Goal: Task Accomplishment & Management: Use online tool/utility

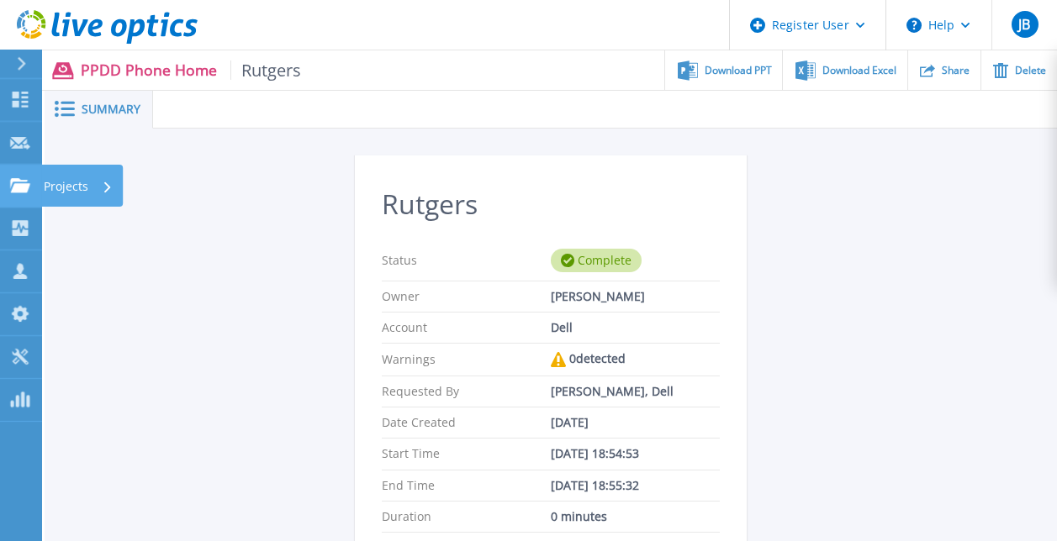
click at [18, 180] on icon at bounding box center [20, 185] width 20 height 14
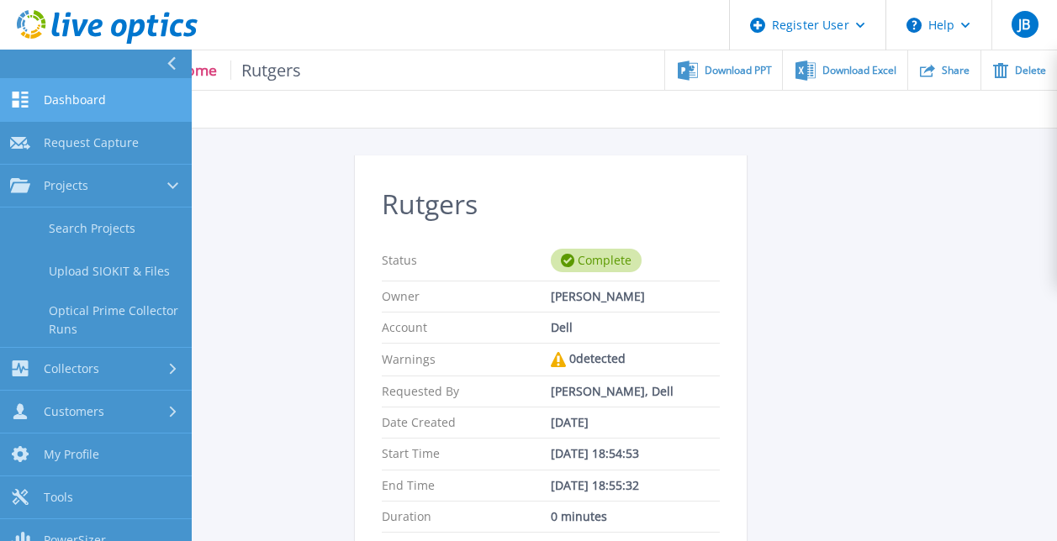
click at [40, 90] on link "Dashboard Dashboard" at bounding box center [96, 100] width 192 height 43
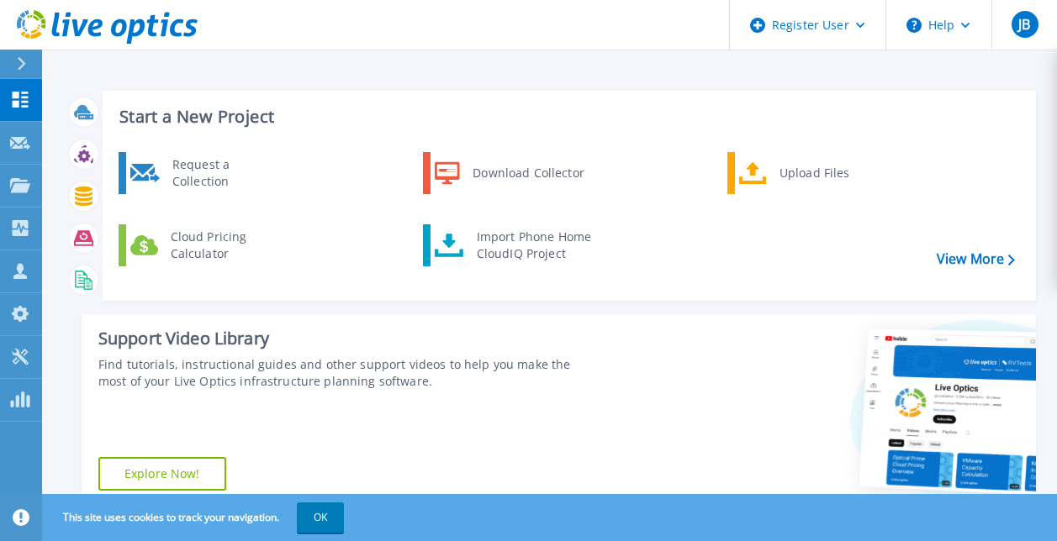
click at [514, 271] on div "Request a Collection Download Collector Upload Files Cloud Pricing Calculator I…" at bounding box center [566, 220] width 921 height 145
click at [513, 256] on div "Import Phone Home CloudIQ Project" at bounding box center [533, 246] width 131 height 34
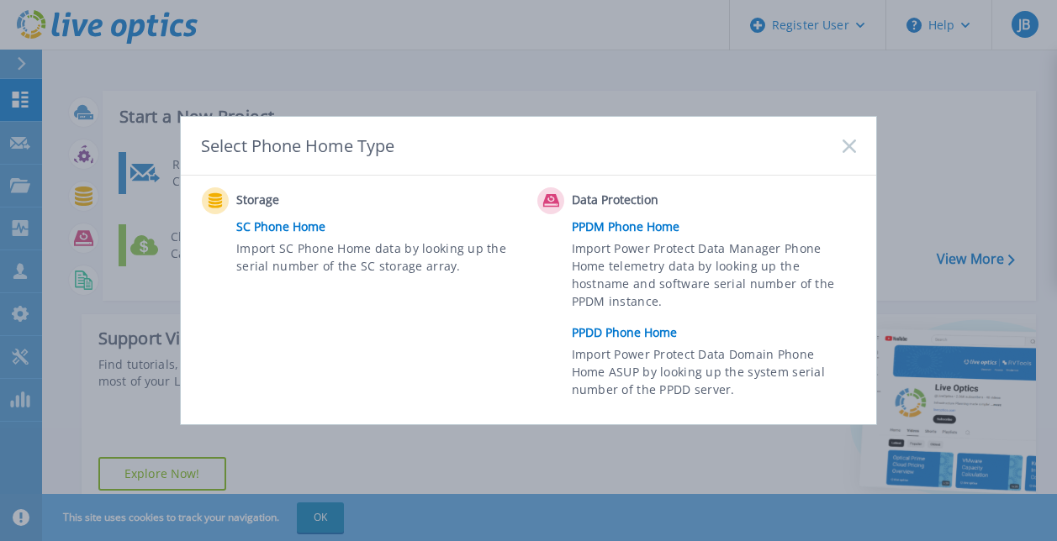
click at [608, 335] on link "PPDD Phone Home" at bounding box center [718, 332] width 293 height 25
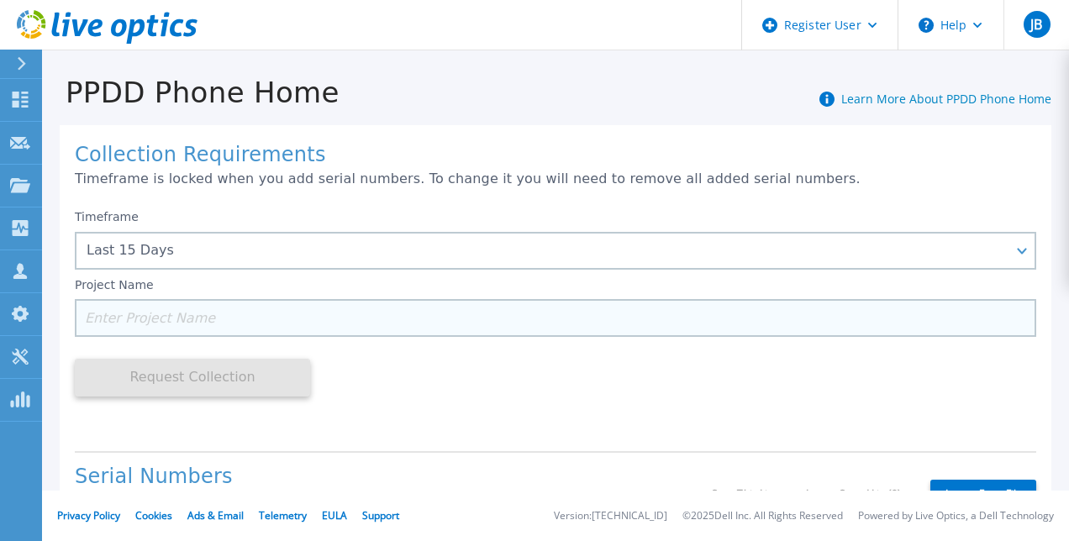
click at [366, 326] on input at bounding box center [556, 318] width 962 height 38
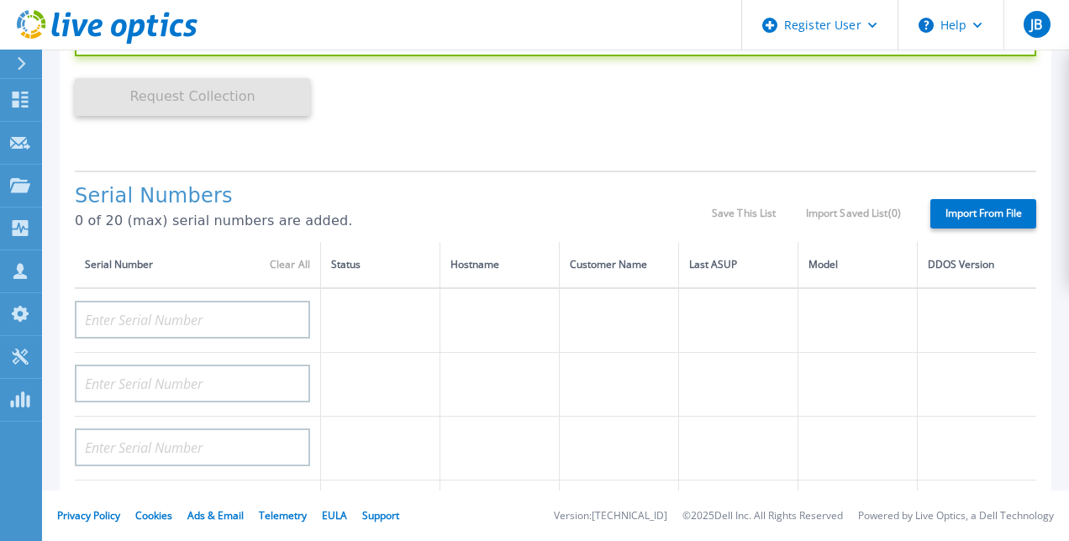
scroll to position [280, 0]
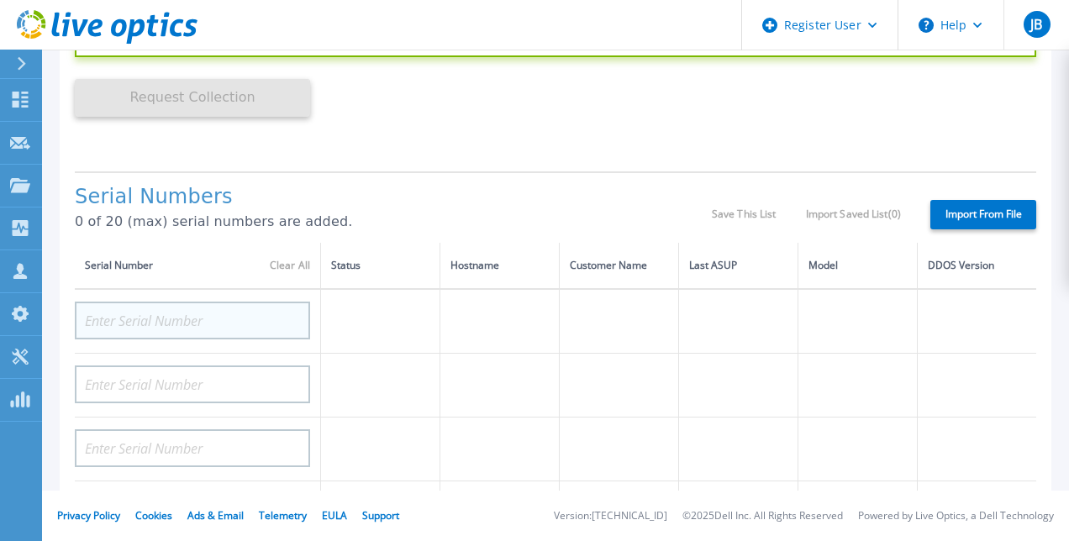
type input "Westchester"
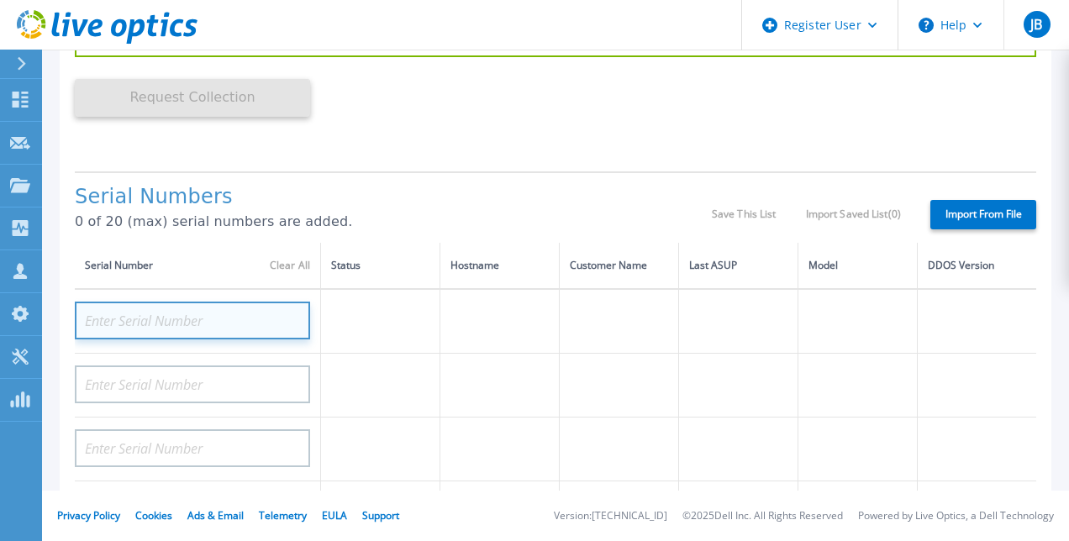
click at [272, 313] on input at bounding box center [192, 321] width 235 height 38
paste input "APM01210219675"
type input "APM01210219675"
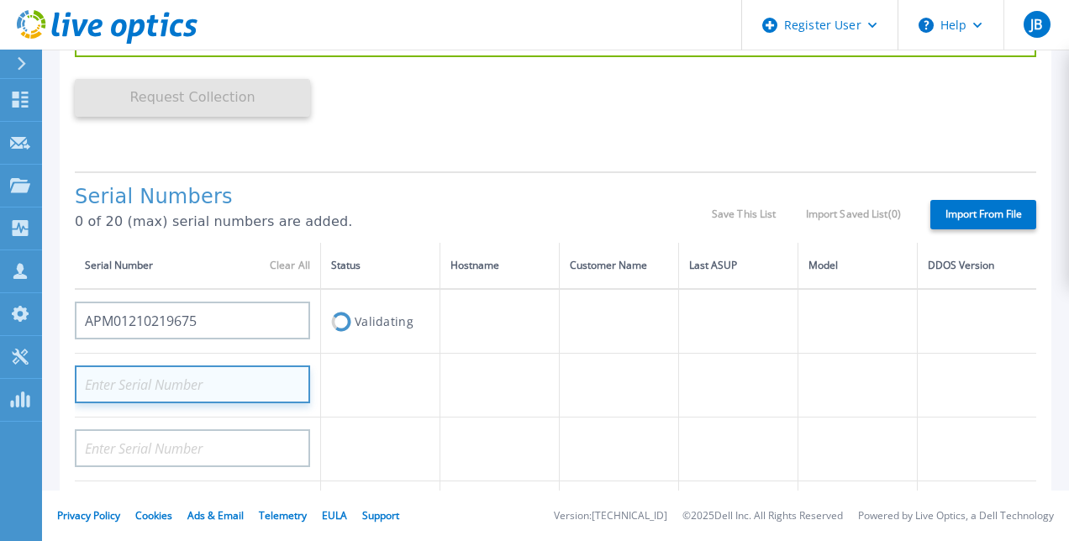
click at [277, 398] on input at bounding box center [192, 385] width 235 height 38
click at [238, 378] on input at bounding box center [192, 385] width 235 height 38
paste input "APX00240102753"
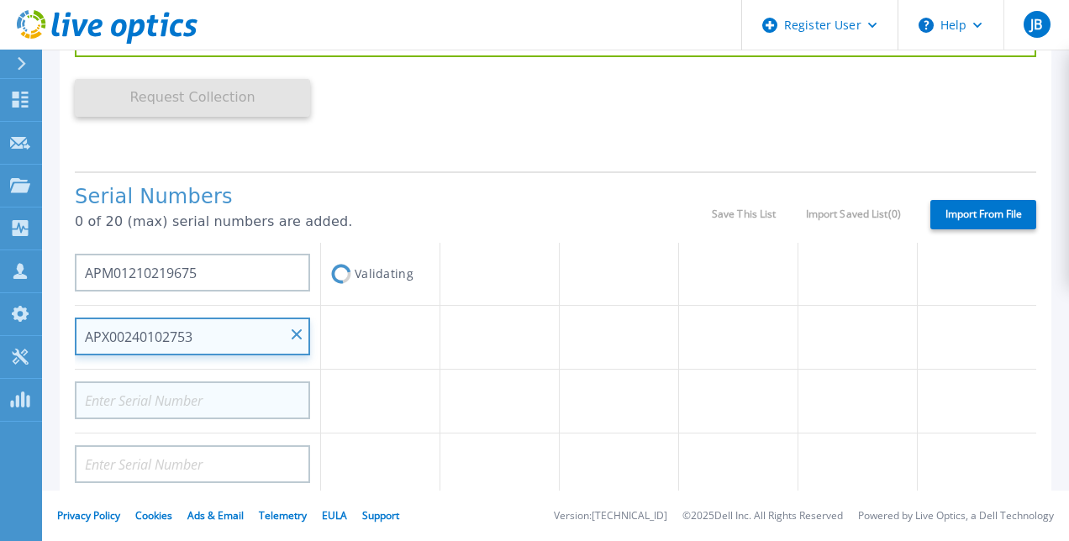
type input "APX00240102753"
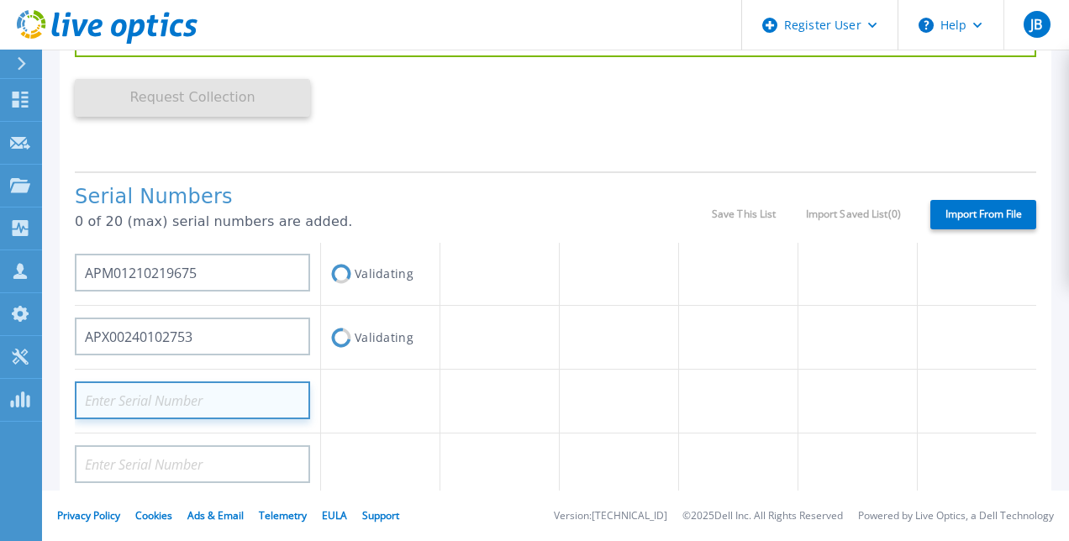
click at [224, 395] on input at bounding box center [192, 401] width 235 height 38
click at [224, 391] on input at bounding box center [192, 401] width 235 height 38
paste input "APX00240102754"
type input "APX00240102754"
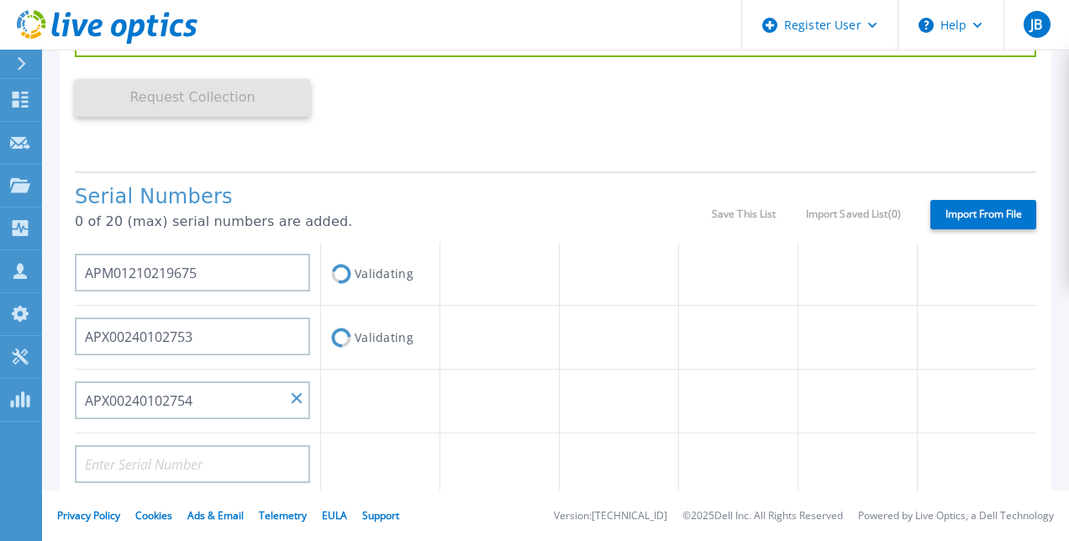
click at [384, 414] on td at bounding box center [380, 402] width 119 height 64
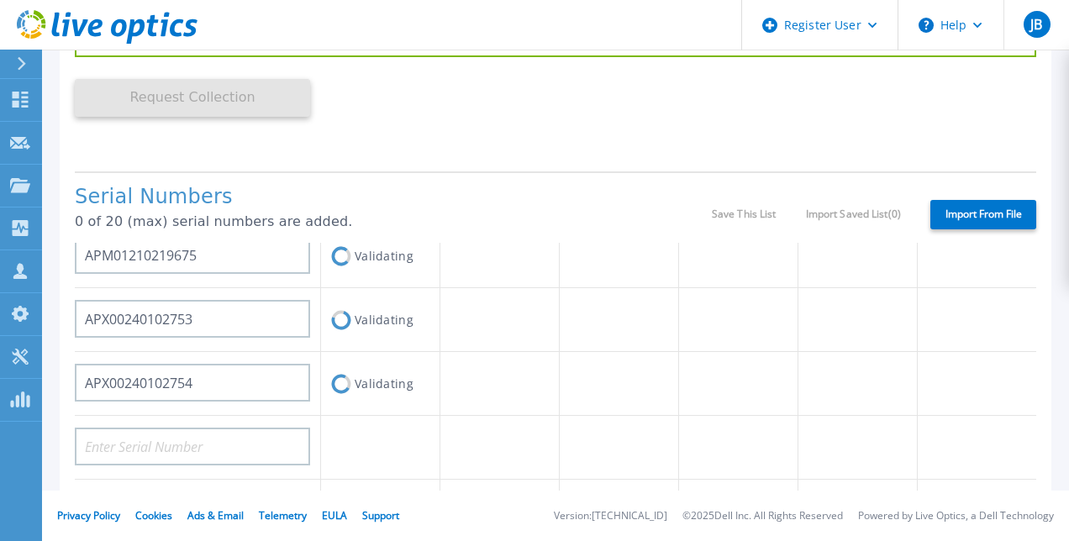
scroll to position [0, 0]
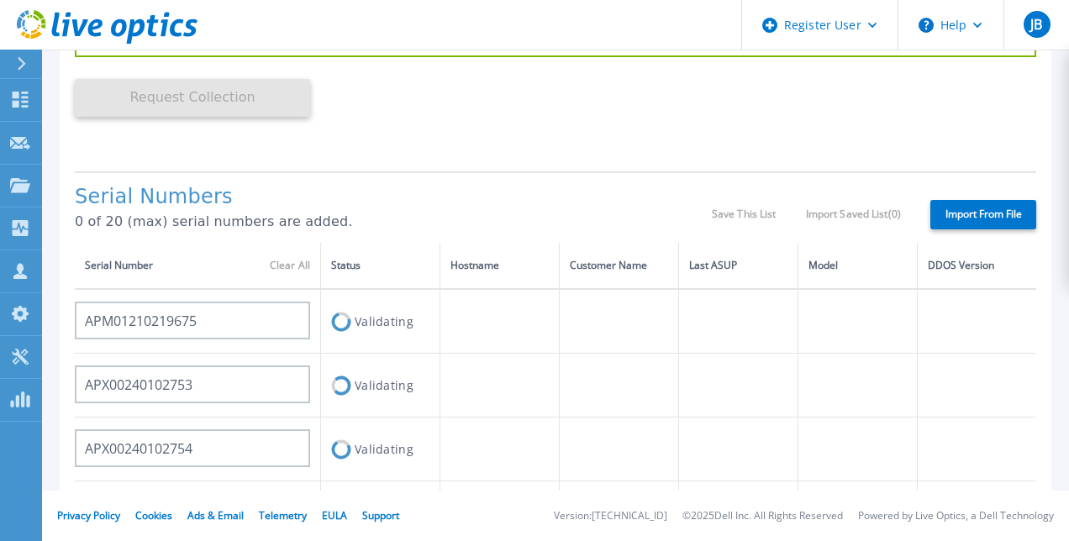
click at [505, 223] on p "0 of 20 (max) serial numbers are added." at bounding box center [393, 221] width 637 height 15
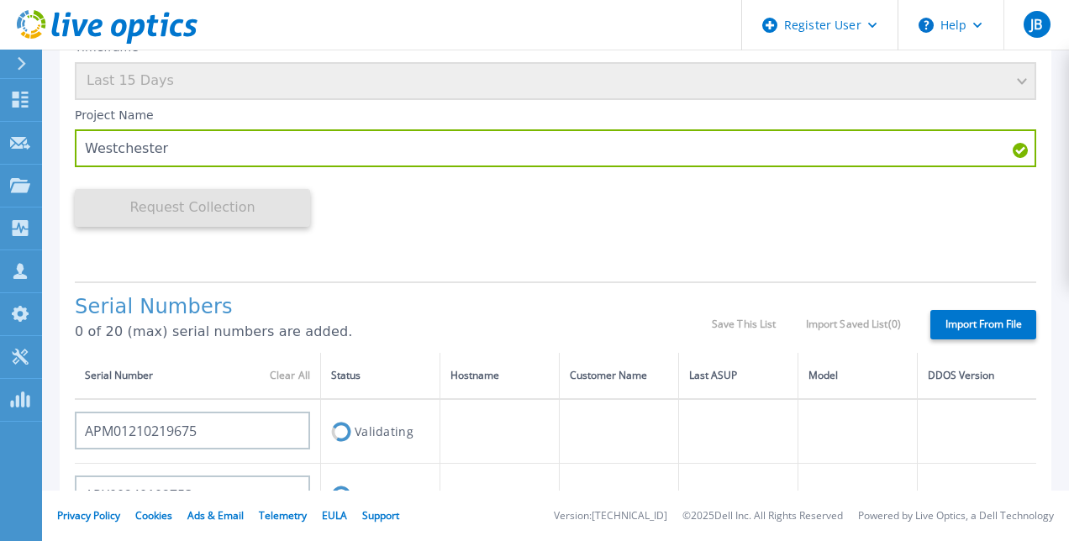
scroll to position [169, 0]
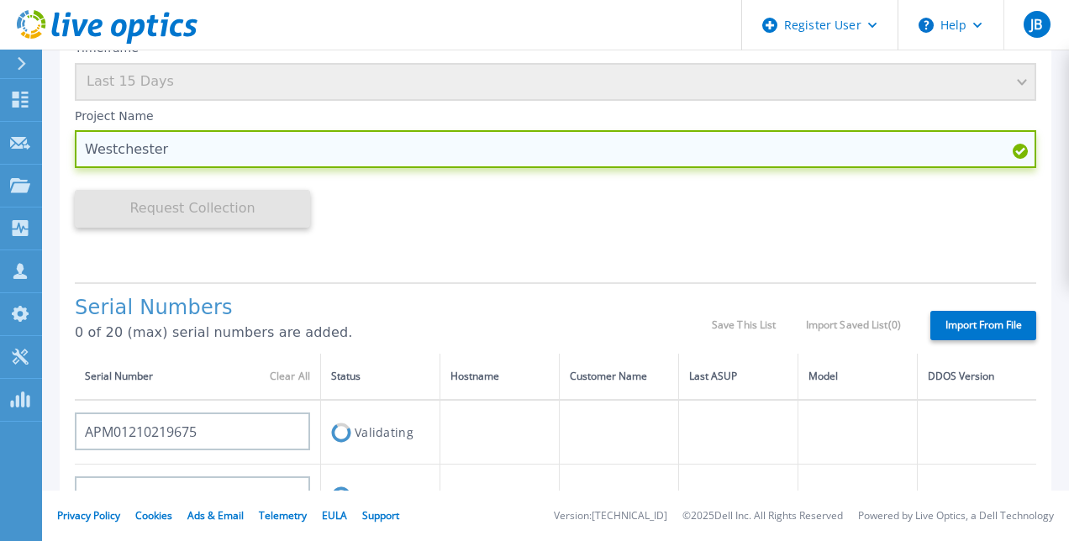
click at [316, 150] on input "Westchester" at bounding box center [556, 149] width 962 height 38
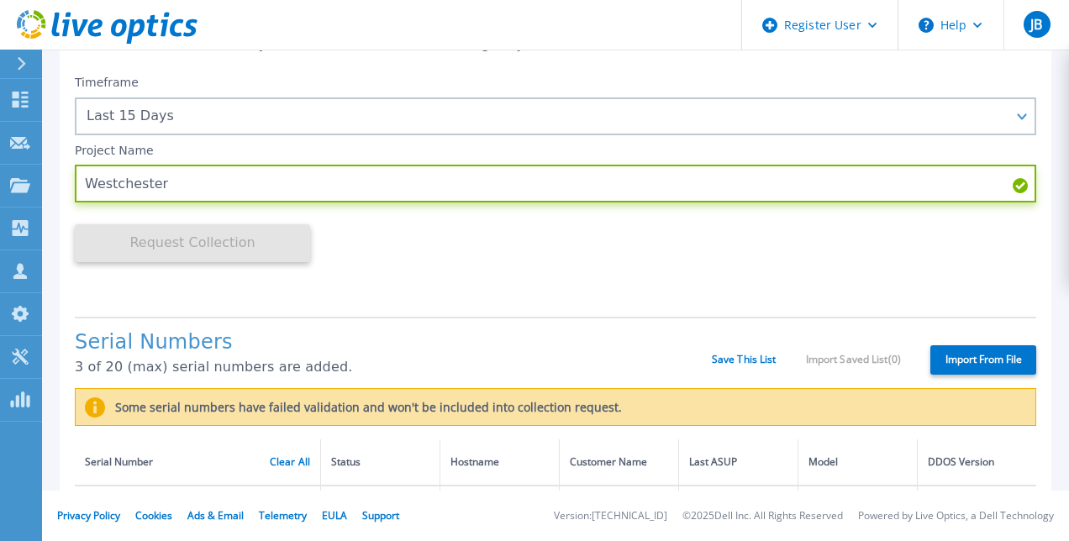
scroll to position [134, 0]
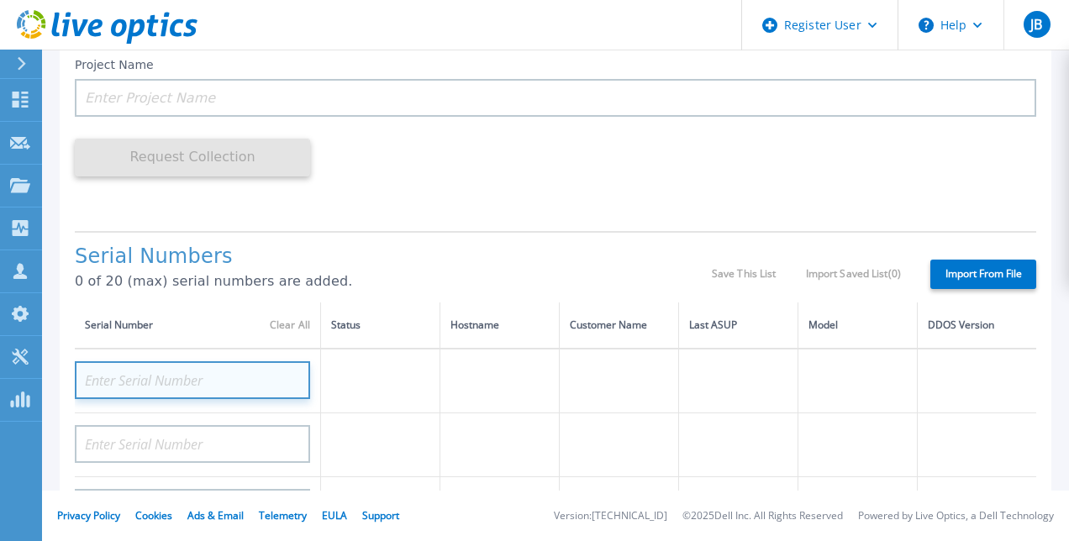
click at [235, 373] on input at bounding box center [192, 380] width 235 height 38
paste input "APX00240102754"
type input "APX00240102754"
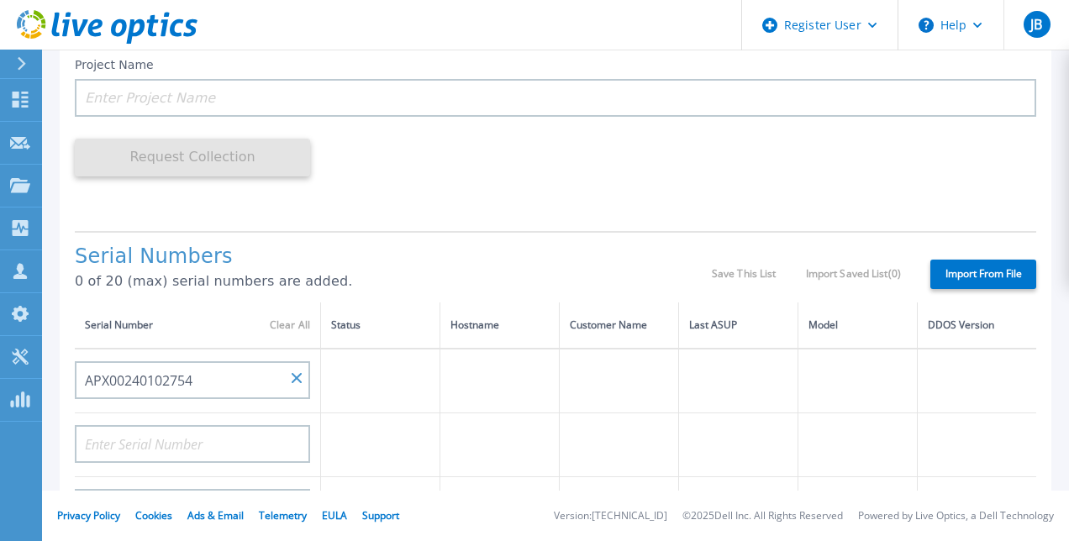
click at [246, 322] on div "Serial Number Clear All" at bounding box center [197, 325] width 225 height 18
click at [946, 285] on label "Import From File" at bounding box center [983, 274] width 106 height 29
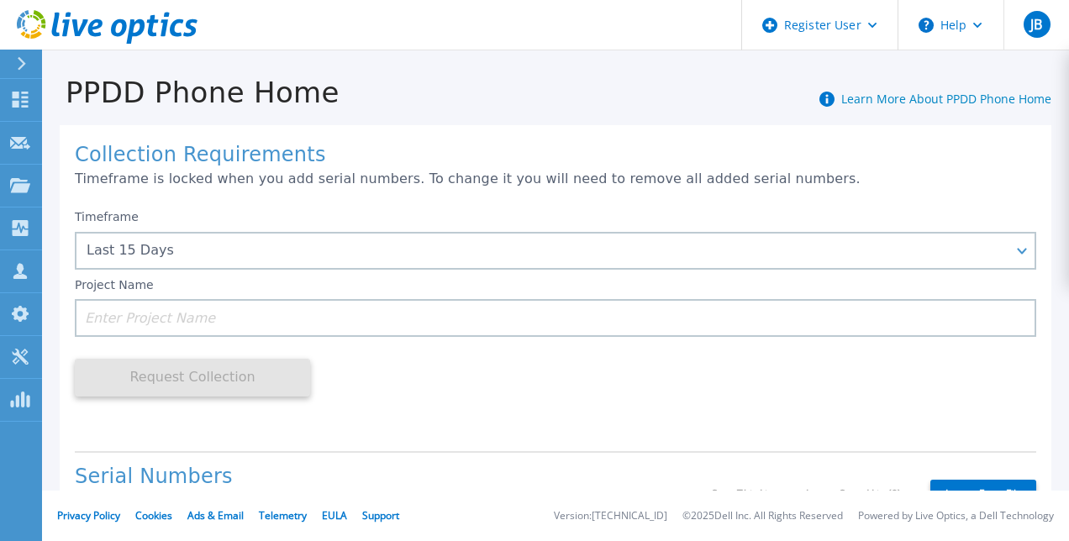
scroll to position [102, 0]
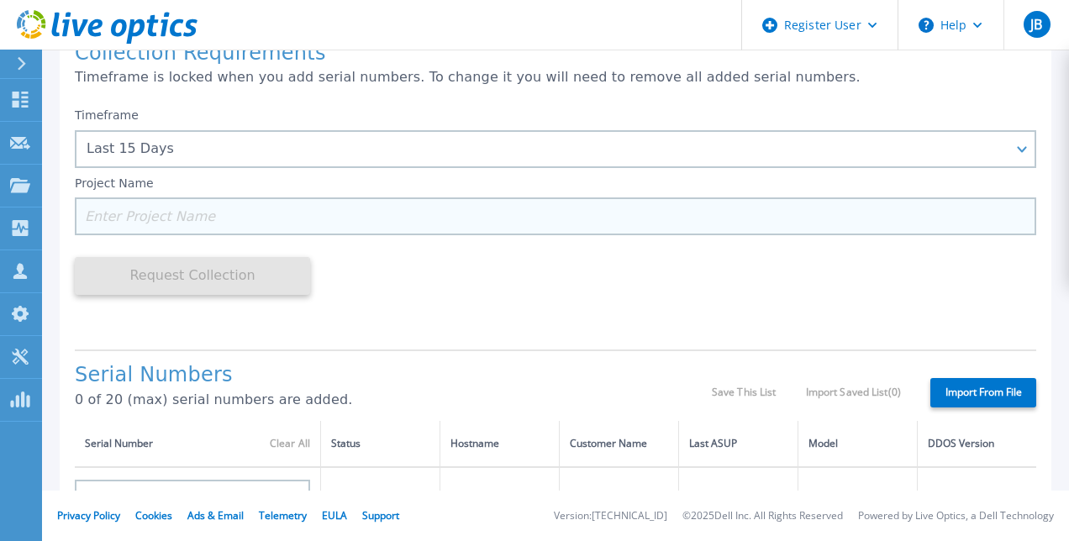
click at [313, 212] on input at bounding box center [556, 217] width 962 height 38
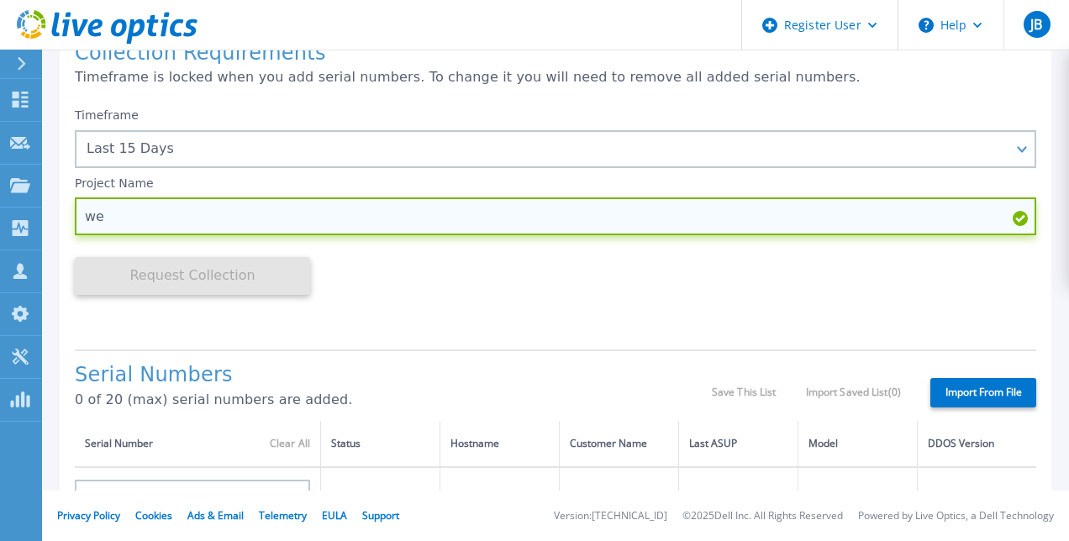
type input "w"
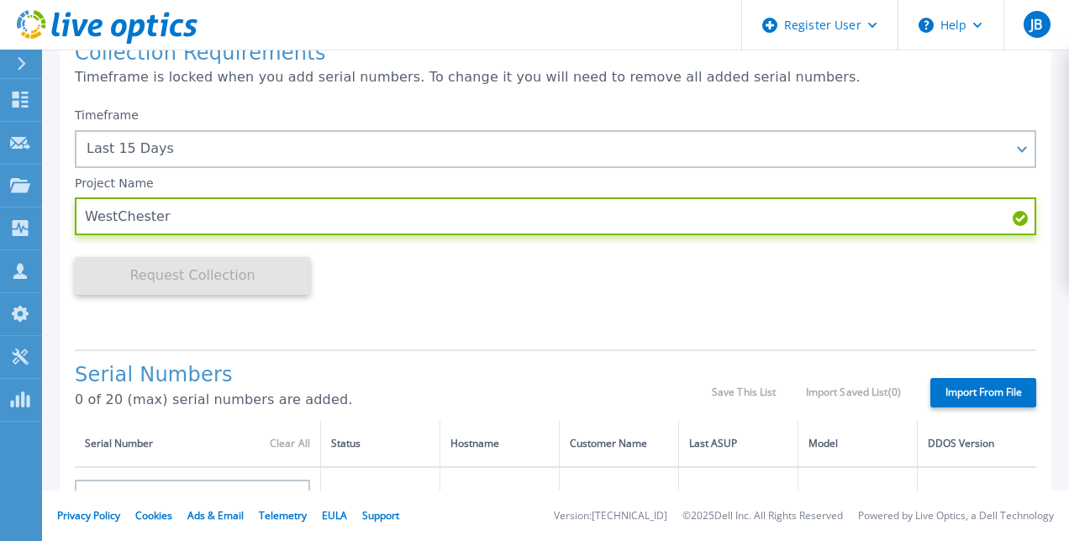
type input "WestChester"
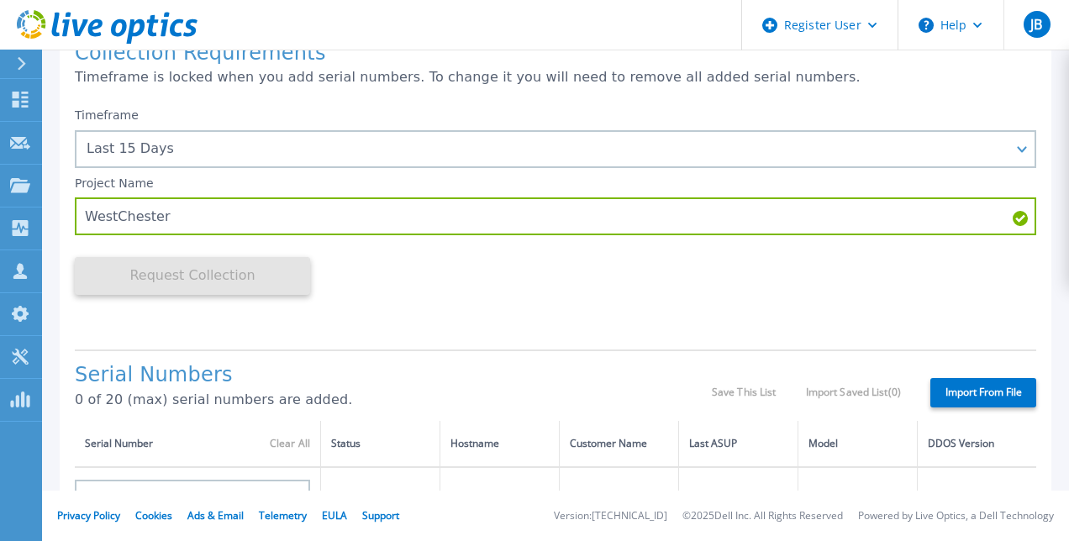
click at [794, 312] on div "Timeframe Last 15 Days Last 15 Days Last 2 Months Last 6 Months Last 1 Year Las…" at bounding box center [556, 217] width 962 height 237
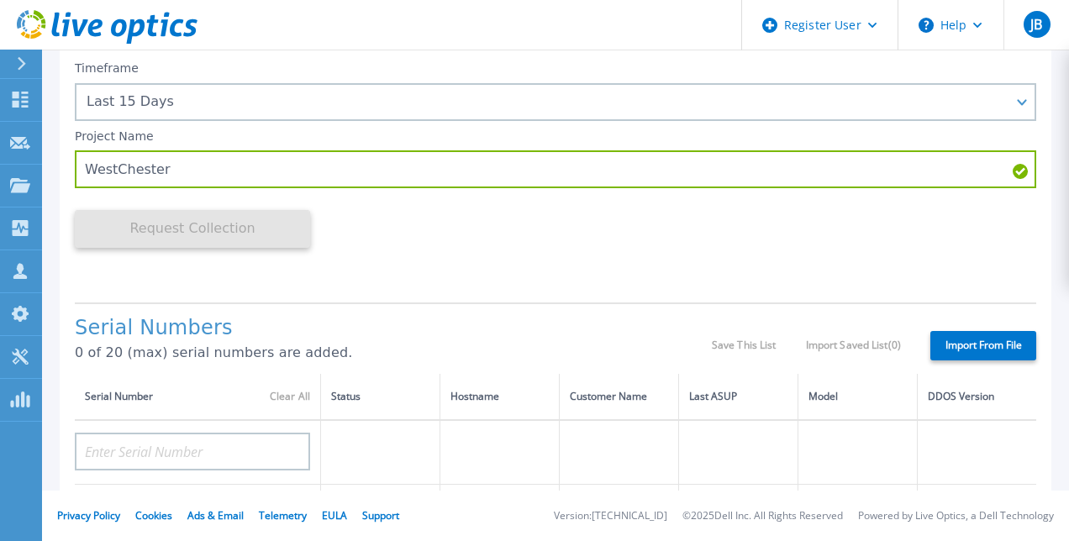
scroll to position [150, 0]
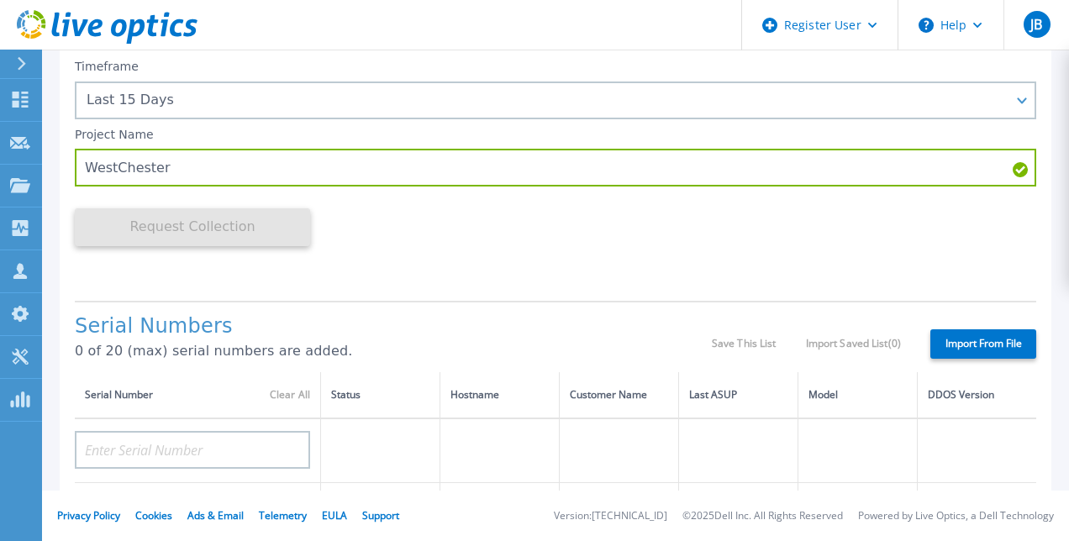
click at [948, 343] on label "Import From File" at bounding box center [983, 343] width 106 height 29
click at [0, 0] on input "Import From File" at bounding box center [0, 0] width 0 height 0
type input "Fans"
type input "Temperature"
type input "Interface"
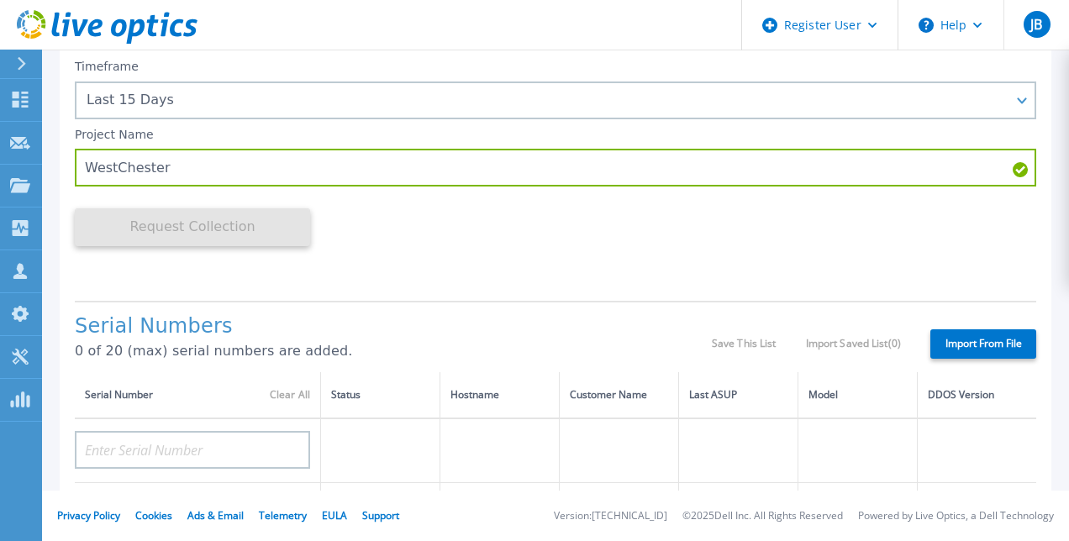
type input "3c"
type input "3d"
type input "7c"
type input "7d"
type input "Licenses"
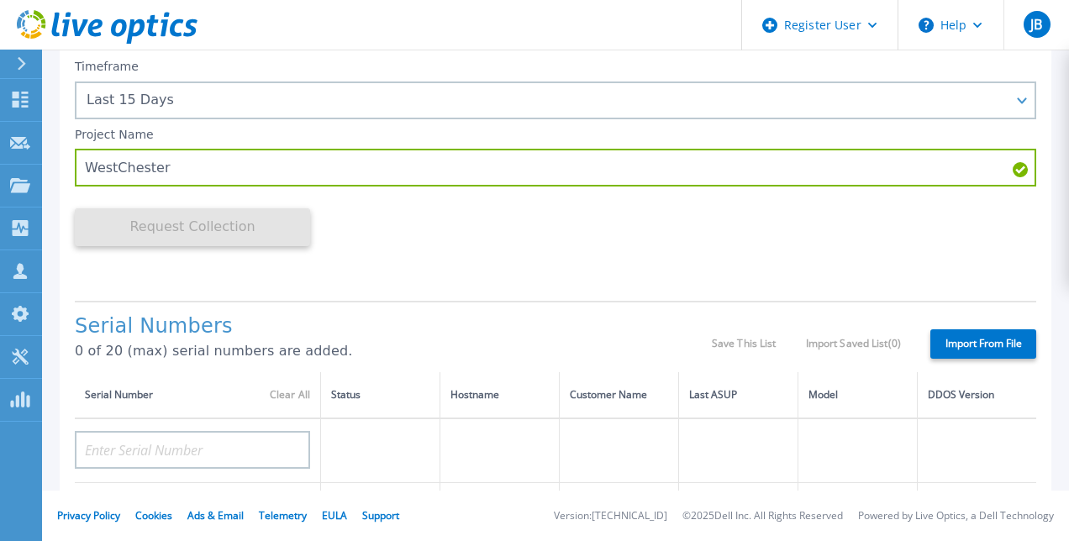
type input "BMC"
type input "BIOS"
type input "CPU"
type input "NDC"
type input "PEM"
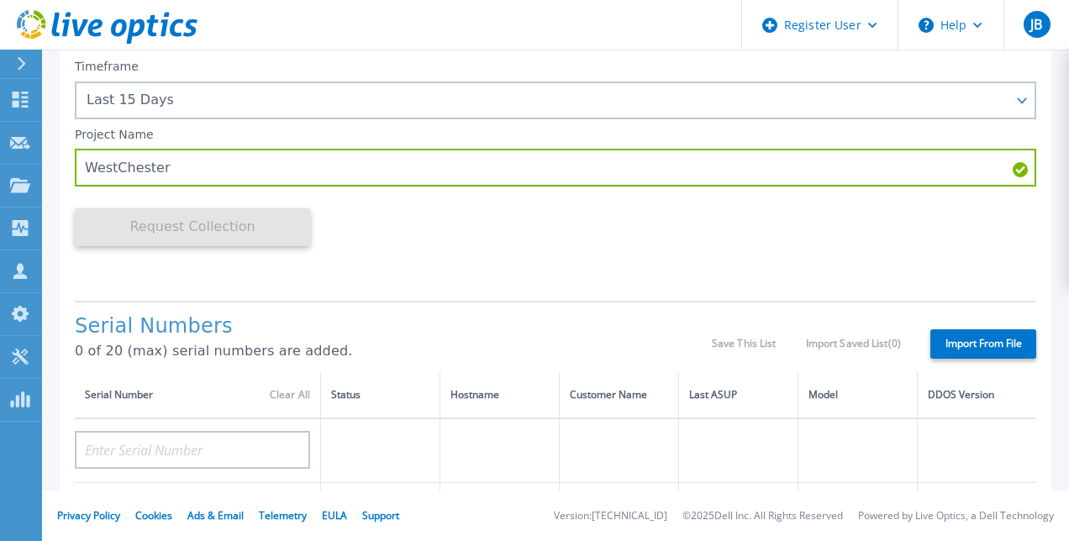
type input "Controllers"
type input "REGCHK"
type input "Success"
type input "Exceptions"
type input "Initiators"
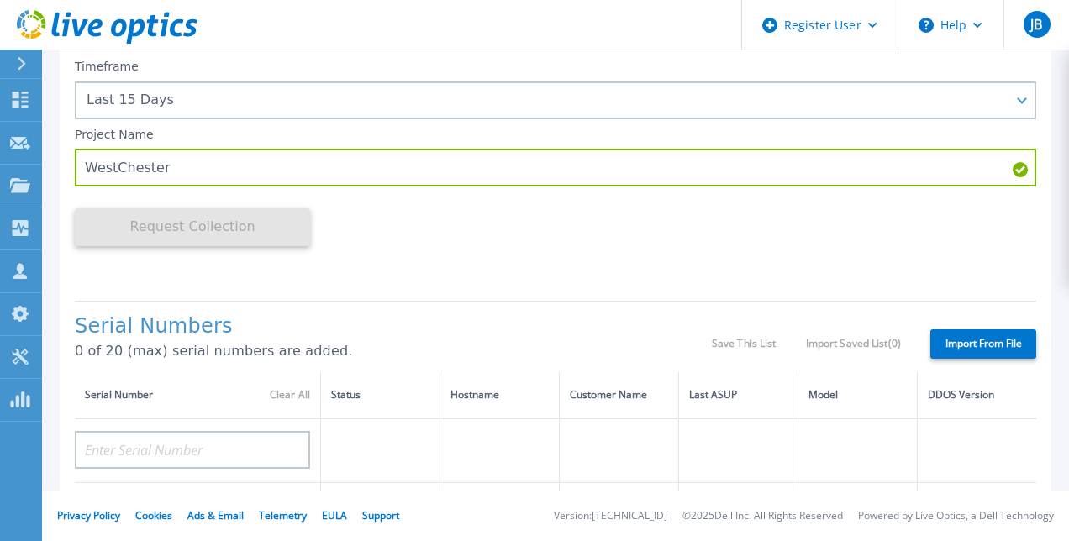
type input "Clients"
type input "on"
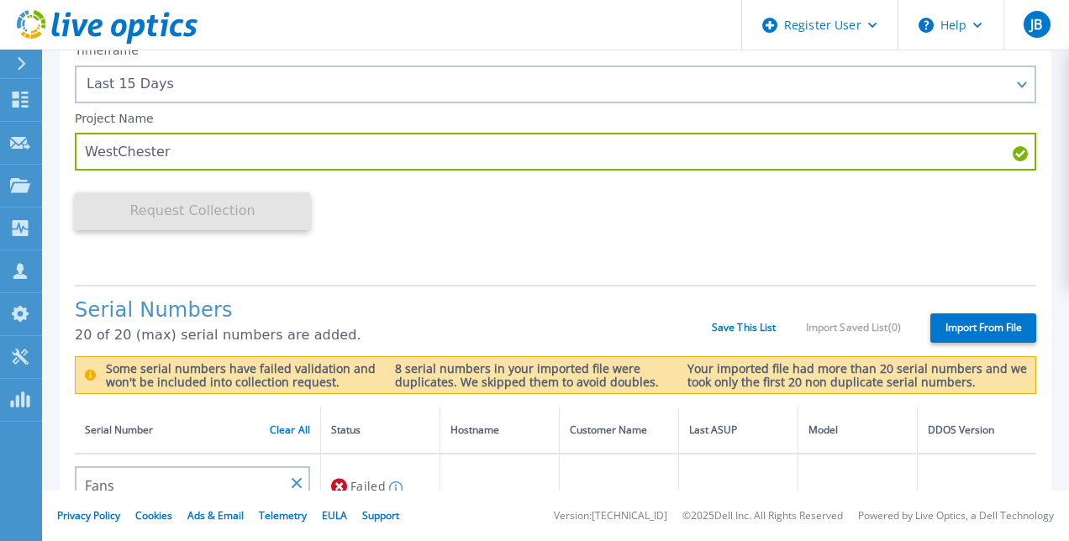
scroll to position [165, 0]
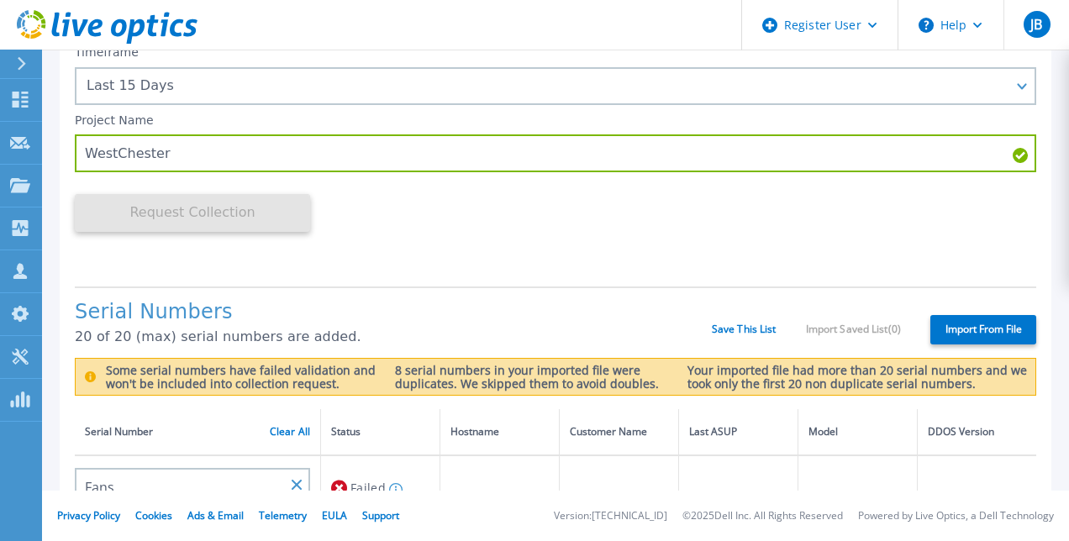
click at [288, 441] on div "Serial Number Clear All" at bounding box center [197, 432] width 225 height 18
click at [291, 437] on link "Clear All" at bounding box center [290, 432] width 40 height 12
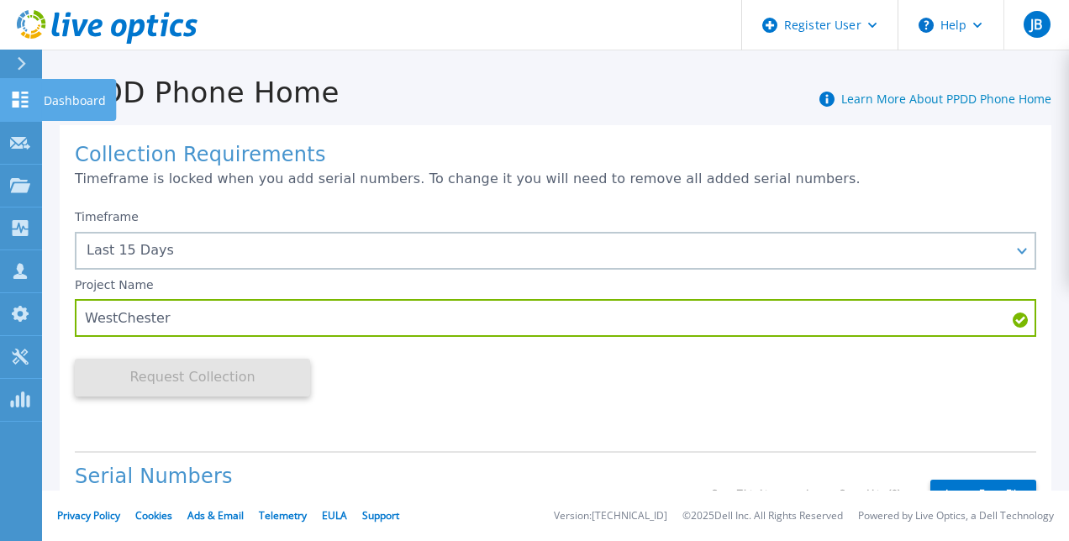
click at [18, 95] on icon at bounding box center [21, 100] width 16 height 16
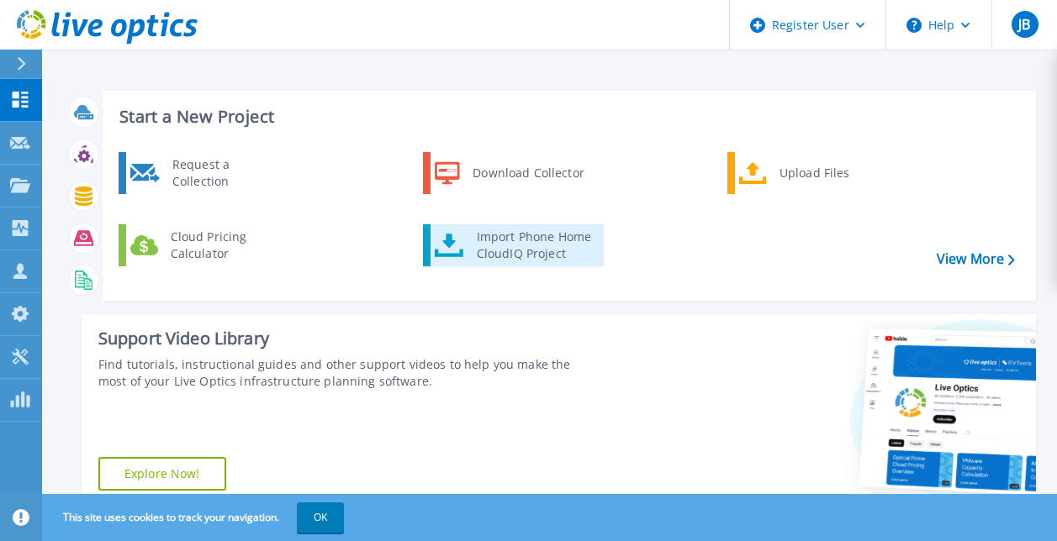
click at [521, 251] on div "Import Phone Home CloudIQ Project" at bounding box center [533, 246] width 131 height 34
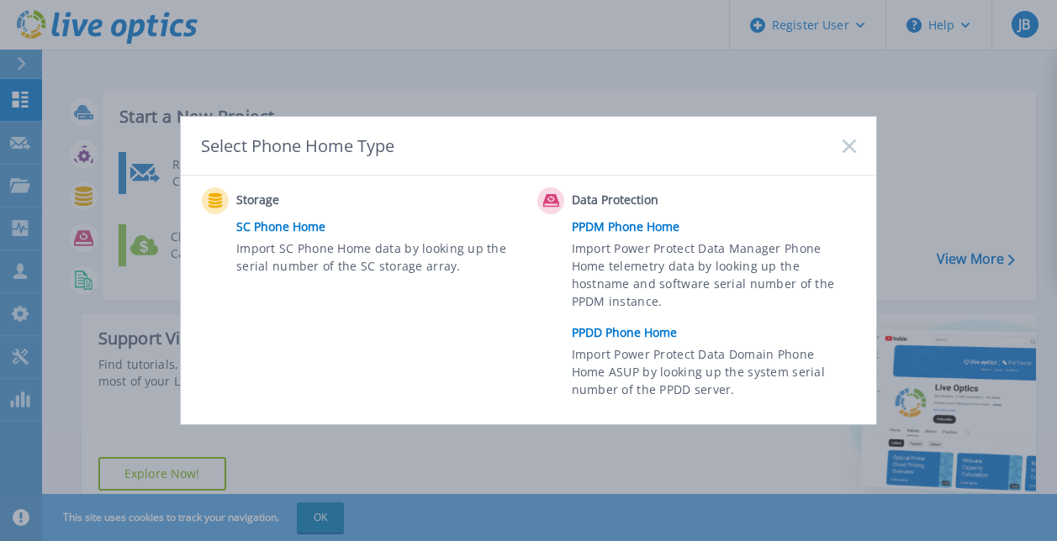
click at [656, 334] on link "PPDD Phone Home" at bounding box center [718, 332] width 293 height 25
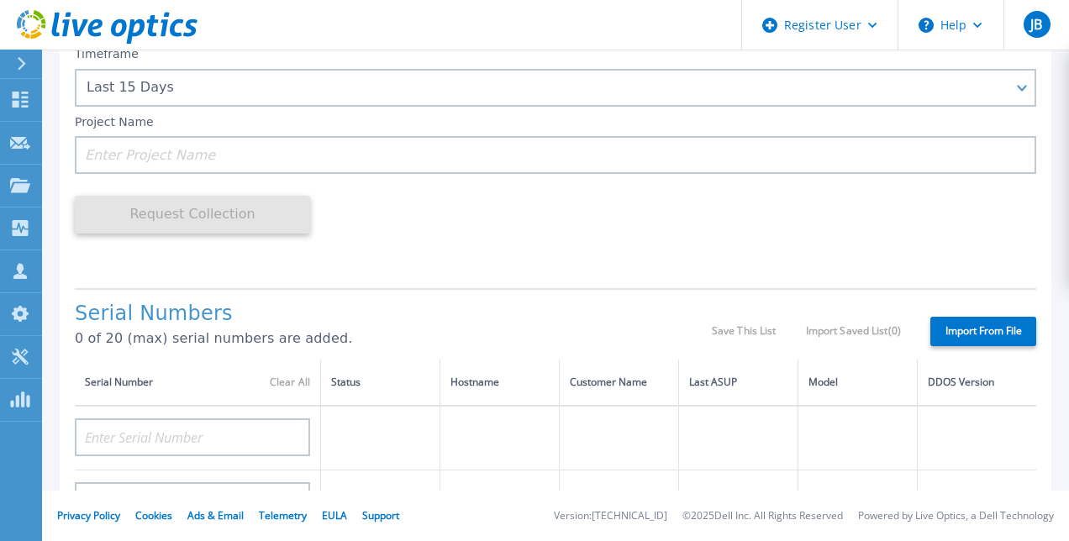
scroll to position [158, 0]
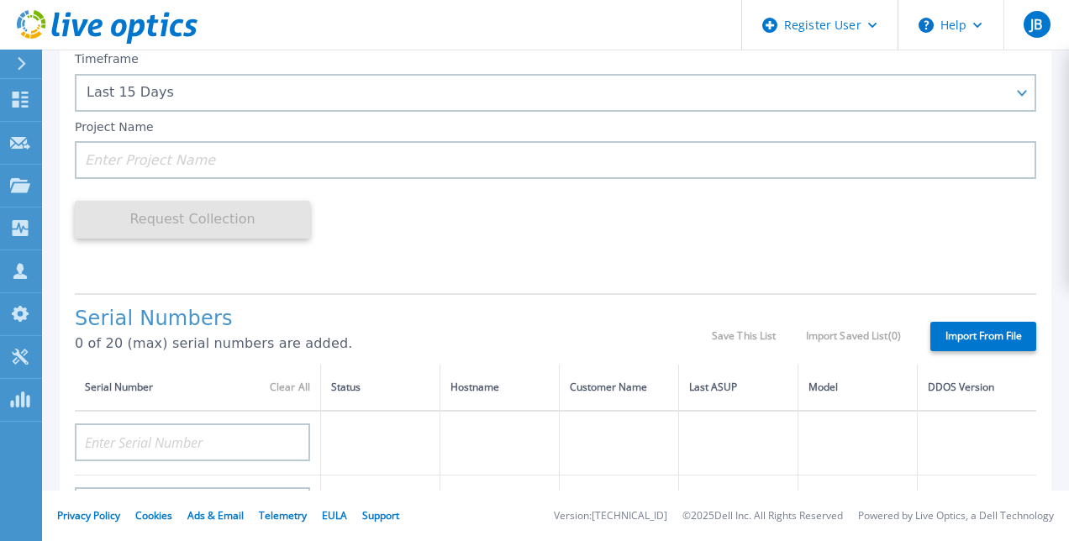
click at [970, 338] on label "Import From File" at bounding box center [983, 336] width 106 height 29
click at [0, 0] on input "Import From File" at bounding box center [0, 0] width 0 height 0
type input "APX00240102754"
type input "APM01210219675"
type input "APX00240102753"
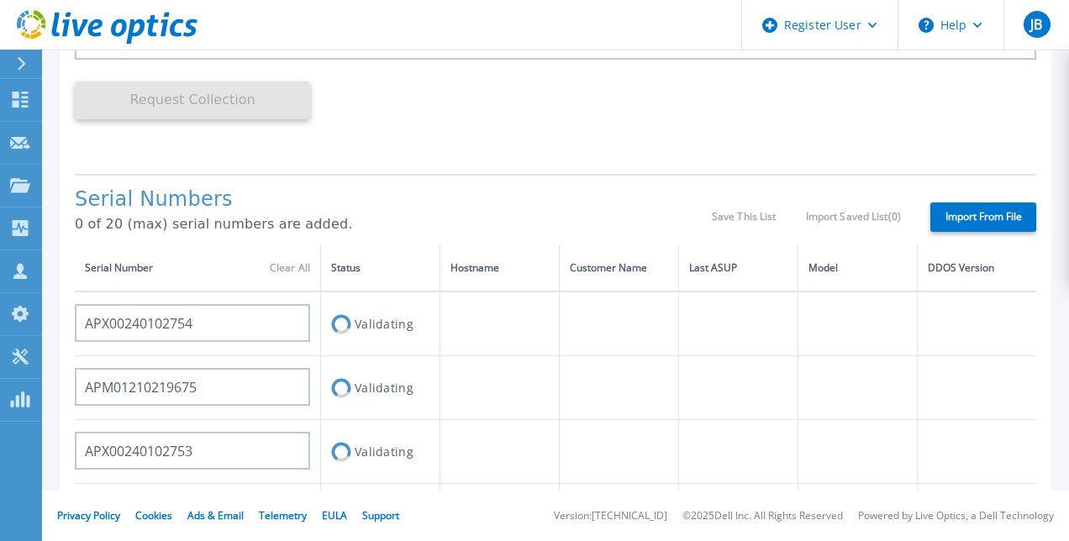
scroll to position [350, 0]
